Goal: Information Seeking & Learning: Learn about a topic

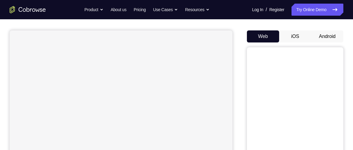
scroll to position [48, 0]
click at [328, 40] on button "Android" at bounding box center [328, 36] width 32 height 12
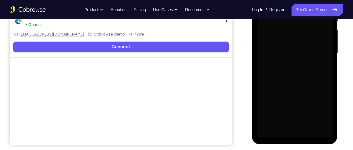
scroll to position [140, 0]
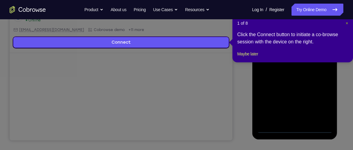
click at [346, 23] on span "×" at bounding box center [347, 23] width 2 height 5
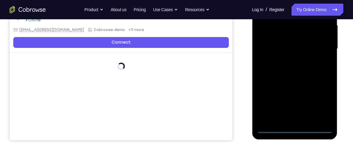
click at [297, 127] on div at bounding box center [295, 48] width 76 height 169
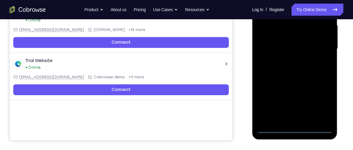
click at [321, 98] on div at bounding box center [295, 48] width 76 height 169
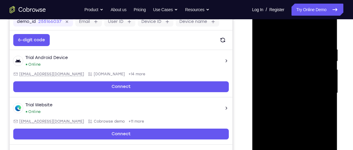
scroll to position [93, 0]
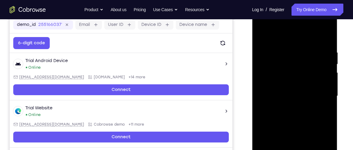
click at [263, 26] on div at bounding box center [295, 96] width 76 height 169
click at [322, 97] on div at bounding box center [295, 96] width 76 height 169
click at [286, 108] on div at bounding box center [295, 96] width 76 height 169
click at [284, 83] on div at bounding box center [295, 96] width 76 height 169
click at [276, 94] on div at bounding box center [295, 96] width 76 height 169
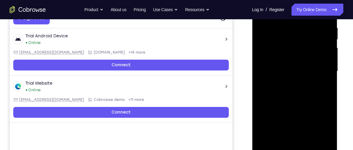
scroll to position [119, 0]
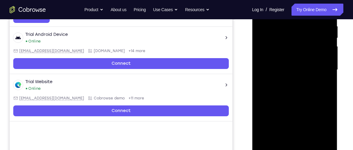
click at [328, 141] on div at bounding box center [295, 70] width 76 height 169
click at [328, 138] on div at bounding box center [295, 70] width 76 height 169
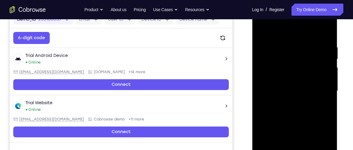
scroll to position [100, 0]
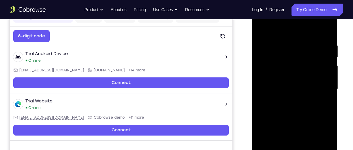
drag, startPoint x: 287, startPoint y: 83, endPoint x: 288, endPoint y: 68, distance: 14.8
click at [288, 68] on div at bounding box center [295, 89] width 76 height 169
click at [287, 56] on div at bounding box center [295, 89] width 76 height 169
click at [277, 56] on div at bounding box center [295, 89] width 76 height 169
click at [280, 61] on div at bounding box center [295, 89] width 76 height 169
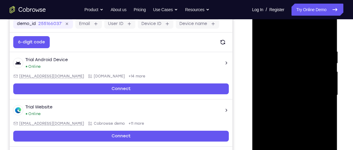
scroll to position [94, 0]
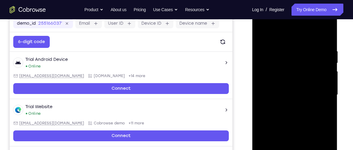
click at [290, 79] on div at bounding box center [295, 95] width 76 height 169
drag, startPoint x: 273, startPoint y: 36, endPoint x: 273, endPoint y: 29, distance: 6.9
click at [273, 30] on div at bounding box center [295, 95] width 76 height 169
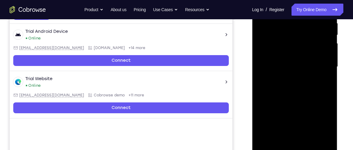
scroll to position [122, 0]
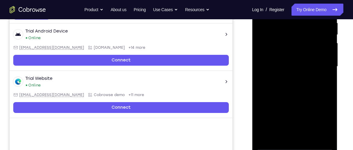
click at [280, 138] on div at bounding box center [295, 66] width 76 height 169
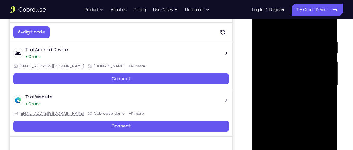
scroll to position [103, 0]
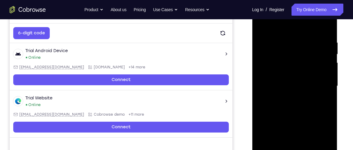
click at [282, 25] on div at bounding box center [295, 86] width 76 height 169
click at [266, 43] on div at bounding box center [295, 86] width 76 height 169
click at [258, 72] on div at bounding box center [295, 86] width 76 height 169
click at [291, 80] on div at bounding box center [295, 86] width 76 height 169
click at [267, 79] on div at bounding box center [295, 86] width 76 height 169
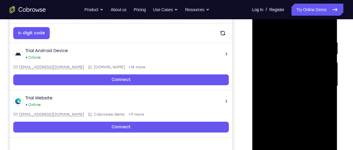
drag, startPoint x: 300, startPoint y: 75, endPoint x: 286, endPoint y: 72, distance: 13.9
click at [286, 72] on div at bounding box center [295, 86] width 76 height 169
click at [297, 70] on div at bounding box center [295, 86] width 76 height 169
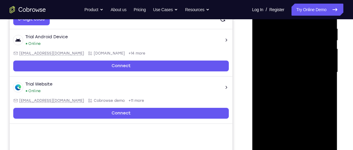
scroll to position [121, 0]
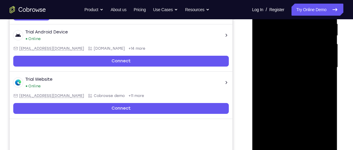
click at [311, 138] on div at bounding box center [295, 67] width 76 height 169
click at [282, 100] on div at bounding box center [295, 67] width 76 height 169
